Goal: Contribute content

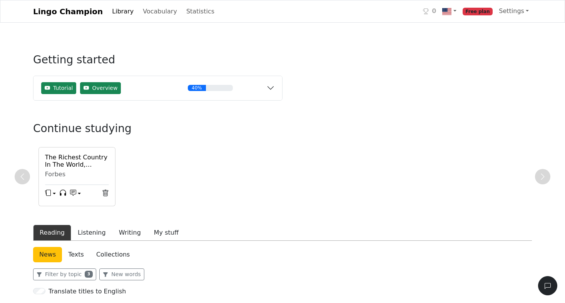
click at [65, 162] on h6 "The Richest Country In The World, According To The Economist Rich List" at bounding box center [77, 161] width 64 height 15
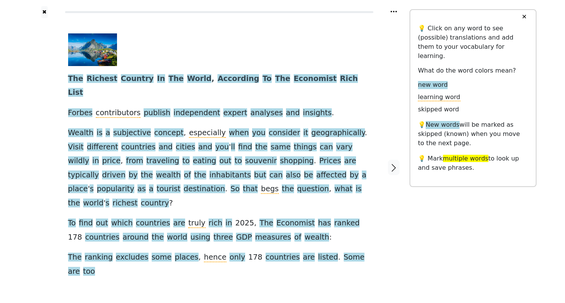
click at [171, 288] on link "Listen to the article" at bounding box center [210, 294] width 108 height 12
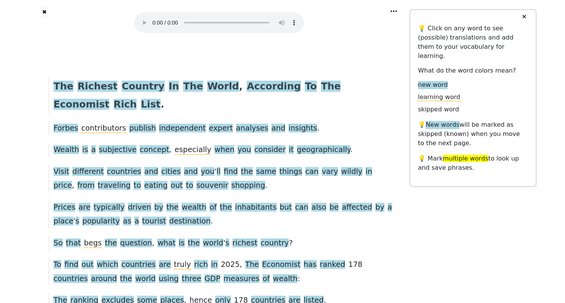
click at [152, 17] on audio at bounding box center [219, 22] width 170 height 21
click at [153, 18] on audio at bounding box center [219, 22] width 170 height 21
click at [137, 99] on span "Rich" at bounding box center [124, 105] width 23 height 12
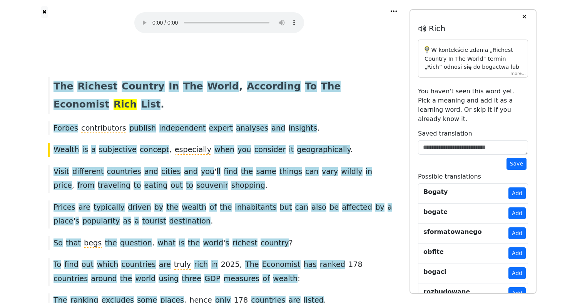
click at [450, 62] on p "W kontekście zdania „Richest Country In The World” termin „Rich” odnosi się do …" at bounding box center [472, 129] width 97 height 167
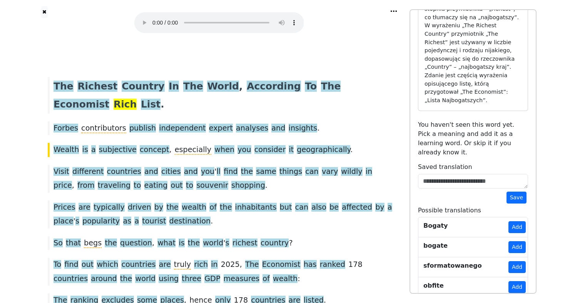
scroll to position [116, 0]
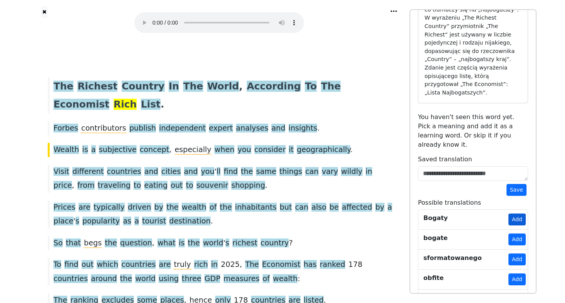
click at [515, 214] on button "Add" at bounding box center [516, 220] width 17 height 12
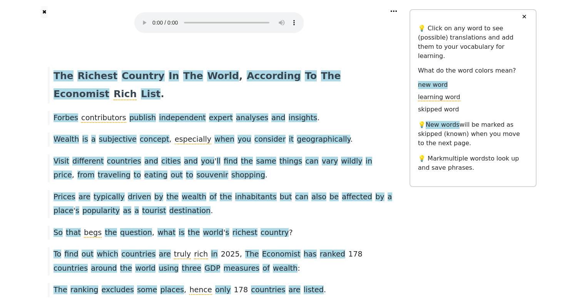
scroll to position [19, 0]
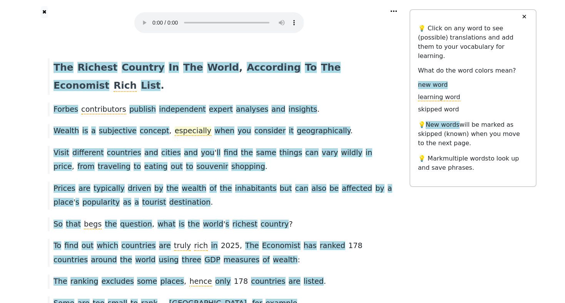
click at [175, 127] on span "especially" at bounding box center [193, 132] width 37 height 10
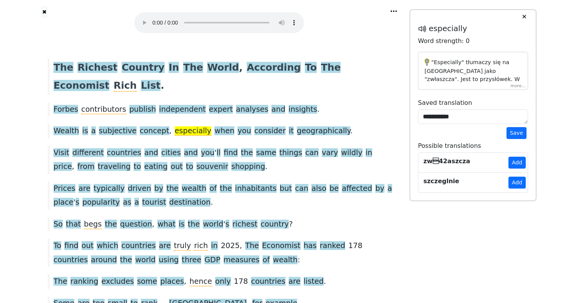
click at [448, 71] on p ""Especially" tłumaczy się na polski jako "zwłaszcza". Jest to przysłówek. W kon…" at bounding box center [472, 108] width 97 height 100
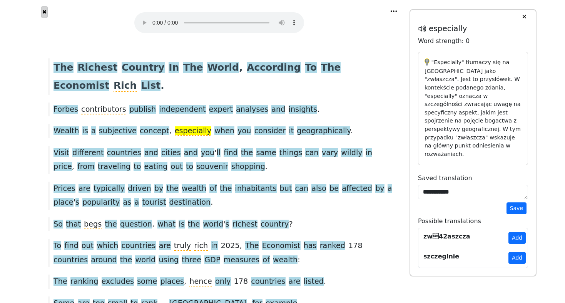
click at [46, 15] on button "✖" at bounding box center [44, 12] width 7 height 12
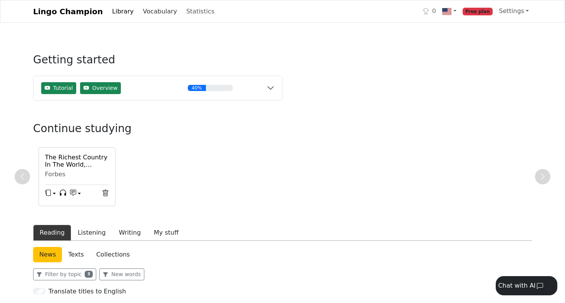
click at [148, 11] on link "Vocabulary" at bounding box center [160, 11] width 40 height 15
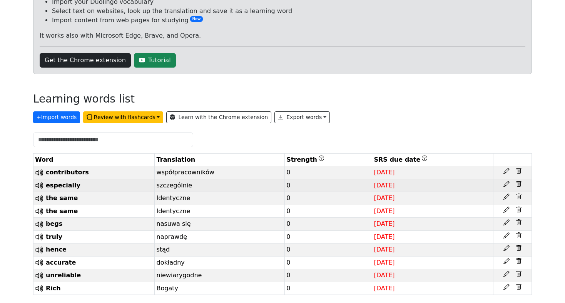
scroll to position [102, 0]
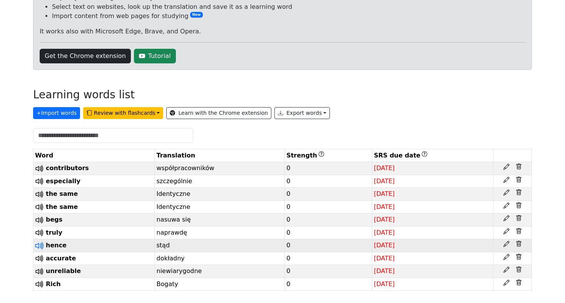
click at [39, 246] on icon at bounding box center [38, 246] width 6 height 6
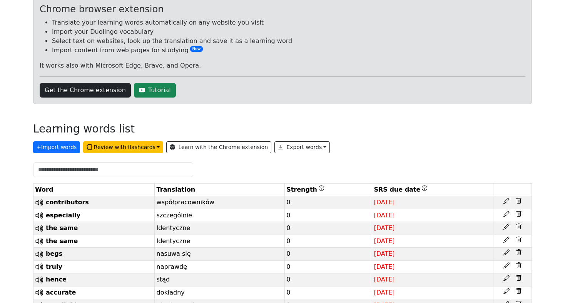
scroll to position [62, 0]
click at [117, 149] on button "Review with flashcards" at bounding box center [123, 148] width 80 height 12
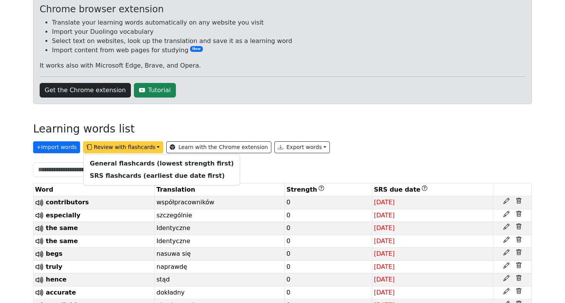
scroll to position [62, 0]
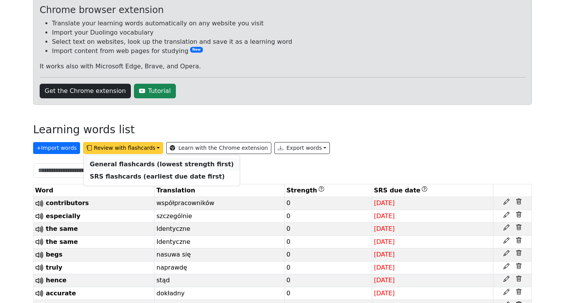
click at [149, 163] on strong "General flashcards (lowest strength first)" at bounding box center [162, 164] width 144 height 7
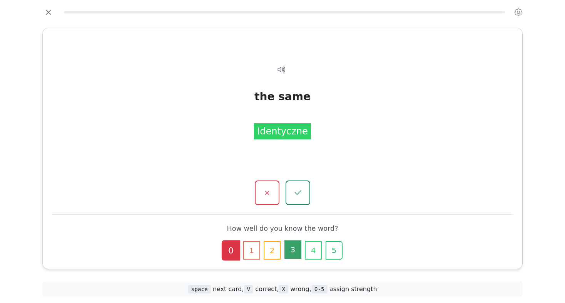
click at [285, 255] on button "3" at bounding box center [292, 250] width 17 height 18
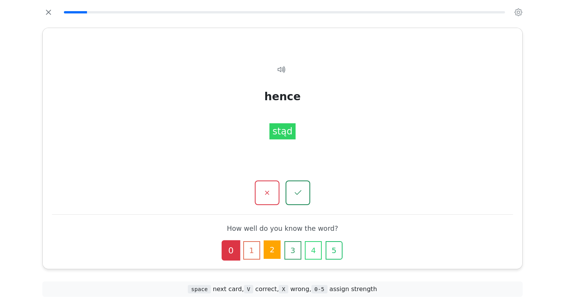
click at [269, 253] on button "2" at bounding box center [271, 250] width 17 height 18
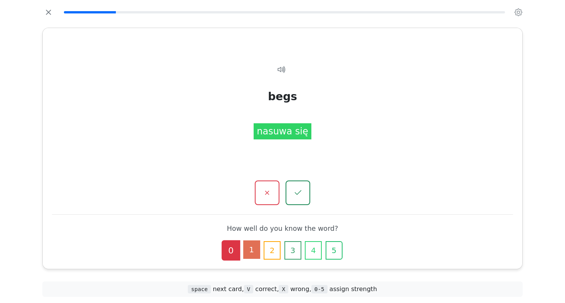
click at [255, 256] on button "1" at bounding box center [251, 250] width 17 height 18
click at [290, 254] on button "3" at bounding box center [292, 250] width 17 height 18
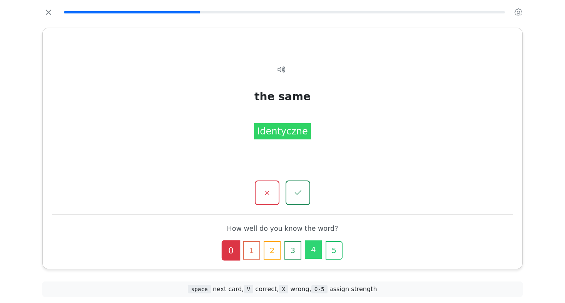
click at [313, 257] on button "4" at bounding box center [313, 250] width 17 height 18
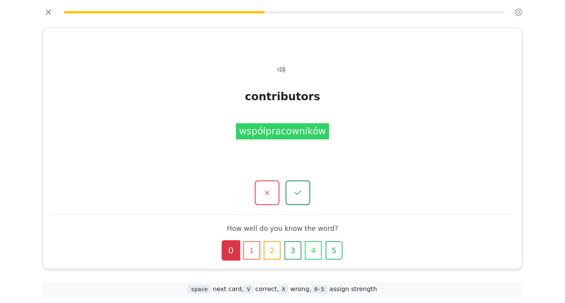
drag, startPoint x: 333, startPoint y: 256, endPoint x: 342, endPoint y: 218, distance: 38.6
click at [333, 256] on button "5" at bounding box center [333, 251] width 17 height 18
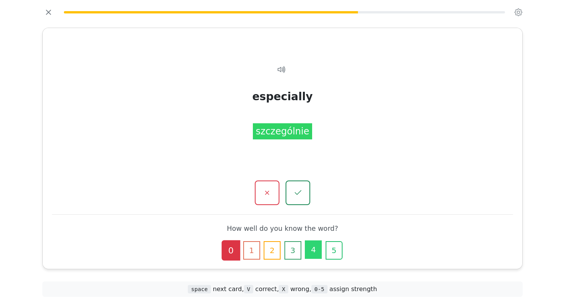
click at [307, 253] on button "4" at bounding box center [313, 250] width 17 height 18
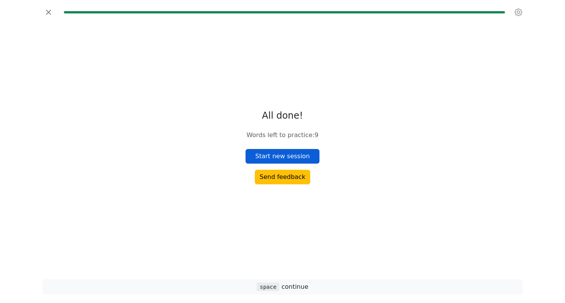
click at [282, 157] on button "Start new session" at bounding box center [282, 156] width 74 height 15
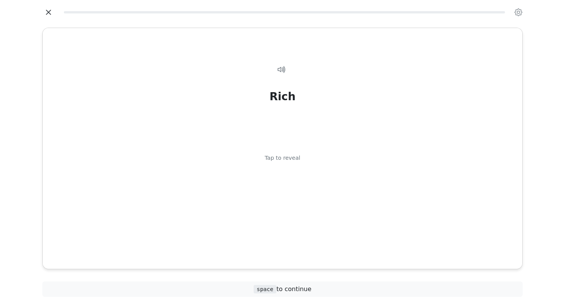
click at [46, 11] on icon "button" at bounding box center [49, 13] width 12 height 12
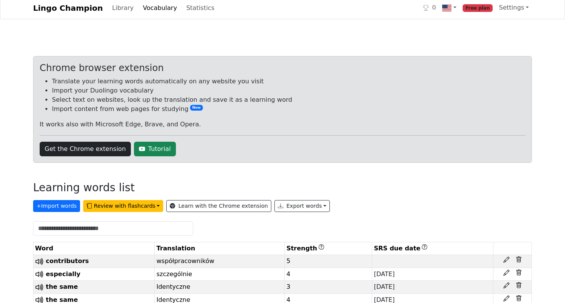
scroll to position [3, 0]
click at [115, 9] on link "Library" at bounding box center [123, 7] width 28 height 15
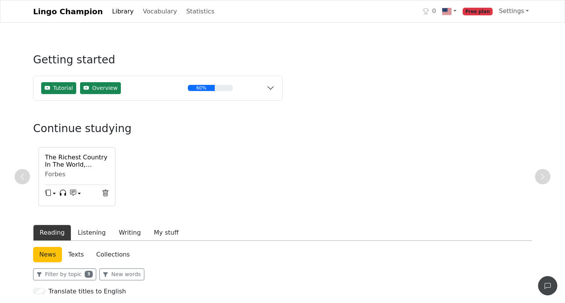
click at [548, 282] on div "button" at bounding box center [547, 286] width 6 height 9
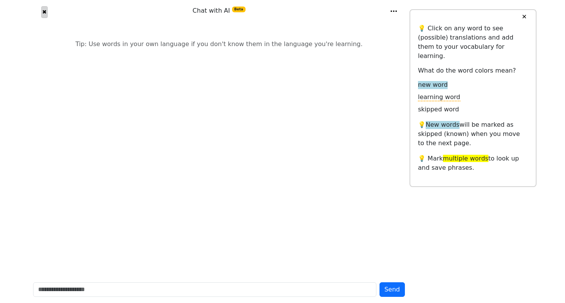
click at [47, 12] on button "✖" at bounding box center [44, 12] width 7 height 12
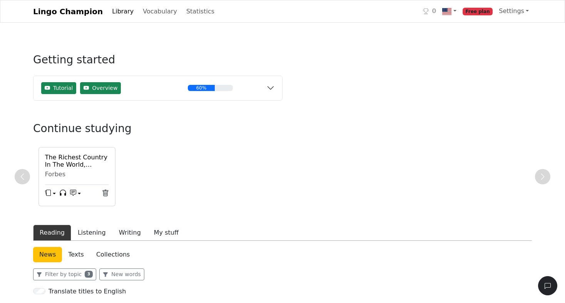
click at [65, 13] on link "Lingo Champion" at bounding box center [68, 11] width 70 height 15
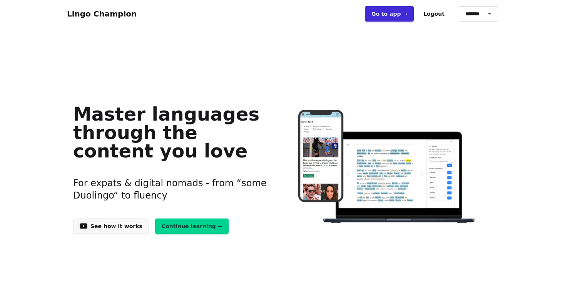
click at [400, 13] on link "Go to app ➝" at bounding box center [389, 13] width 49 height 15
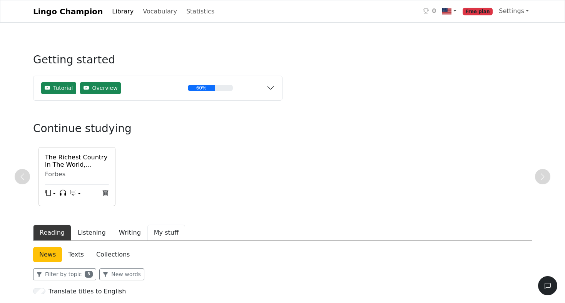
drag, startPoint x: 161, startPoint y: 229, endPoint x: 168, endPoint y: 225, distance: 7.8
click at [161, 229] on button "My stuff" at bounding box center [166, 233] width 38 height 16
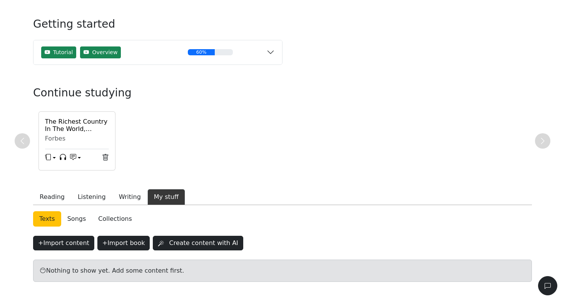
scroll to position [67, 0]
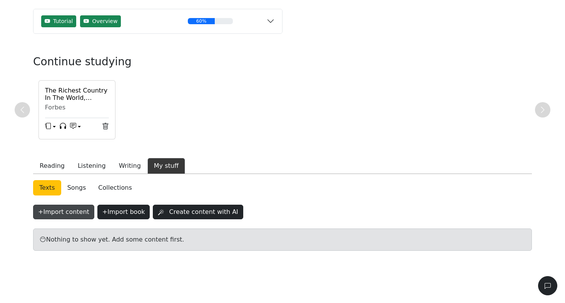
click at [55, 212] on button "+ Import content" at bounding box center [63, 212] width 61 height 15
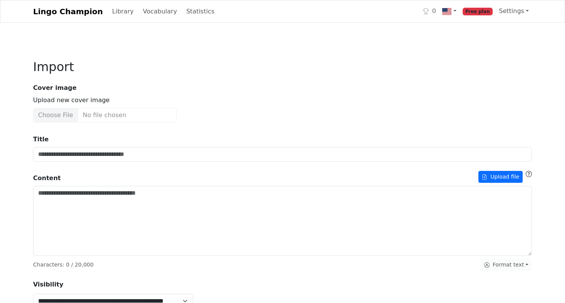
scroll to position [1, 0]
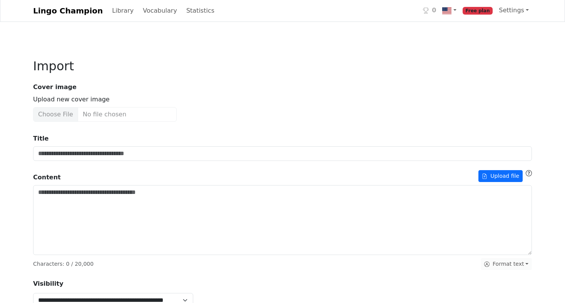
click at [48, 112] on input "Upload new cover image" at bounding box center [104, 114] width 143 height 15
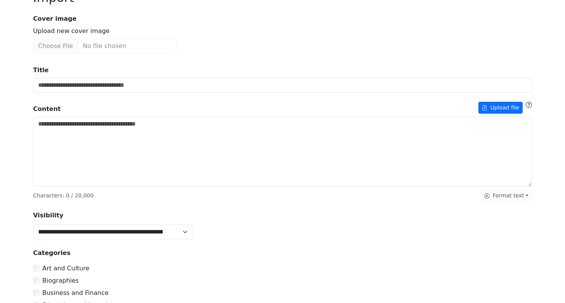
scroll to position [0, 0]
